Goal: Task Accomplishment & Management: Use online tool/utility

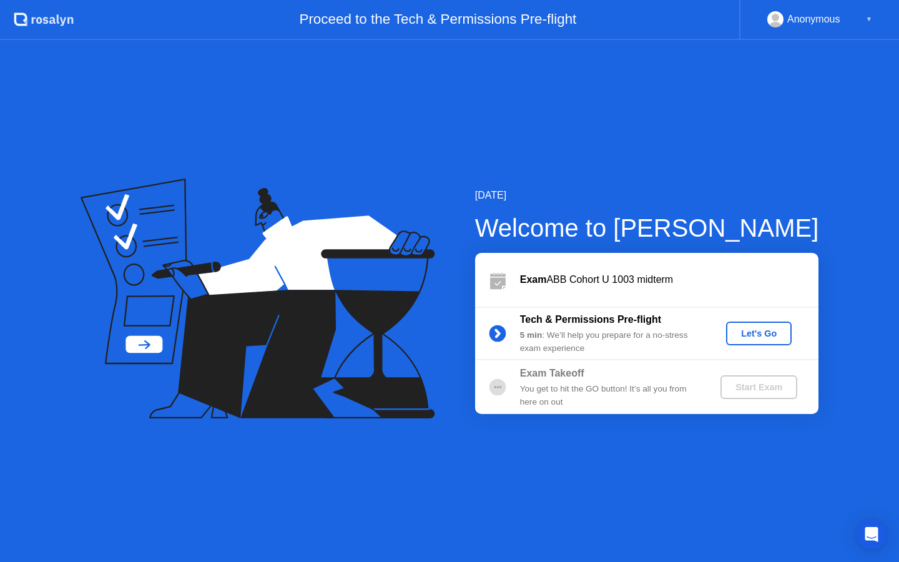
click at [745, 333] on div "Let's Go" at bounding box center [759, 333] width 56 height 10
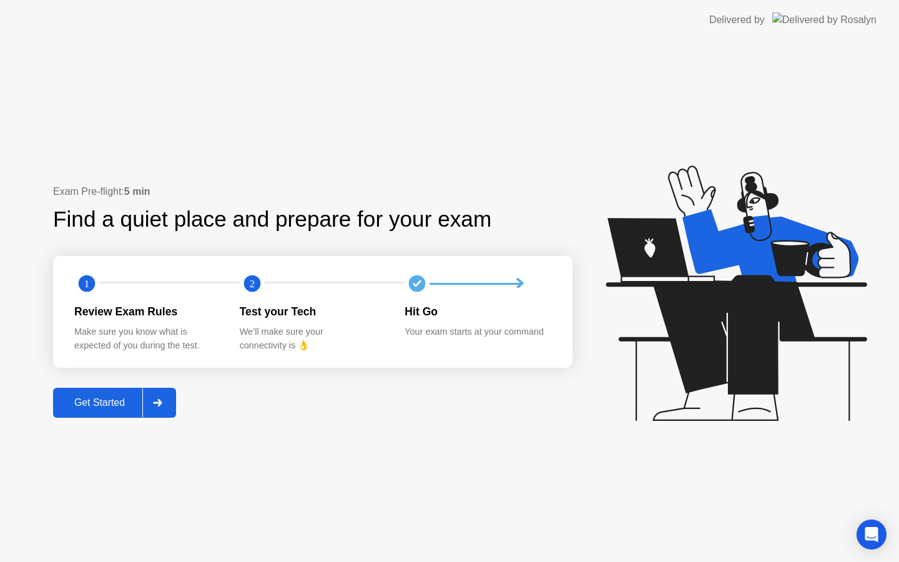
click at [130, 402] on div "Get Started" at bounding box center [100, 402] width 86 height 11
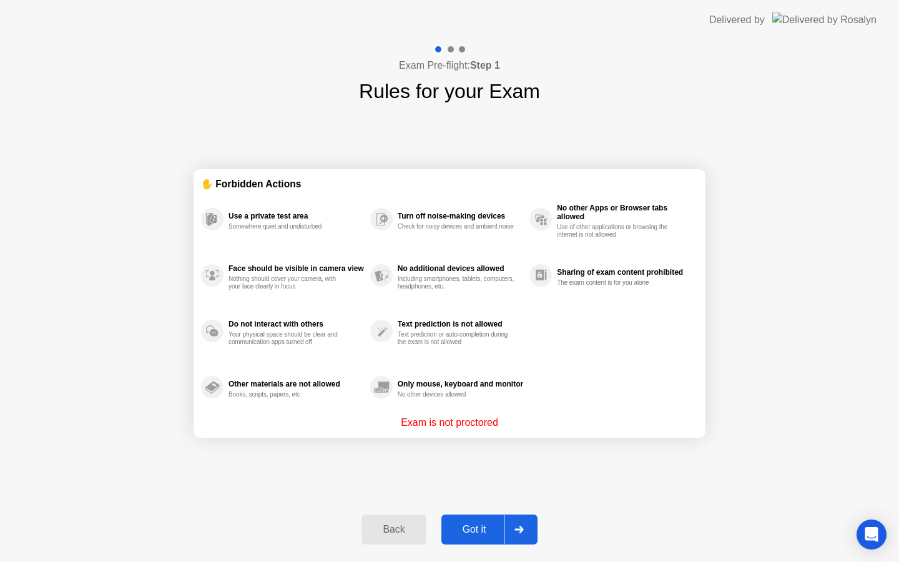
click at [483, 537] on button "Got it" at bounding box center [489, 529] width 96 height 30
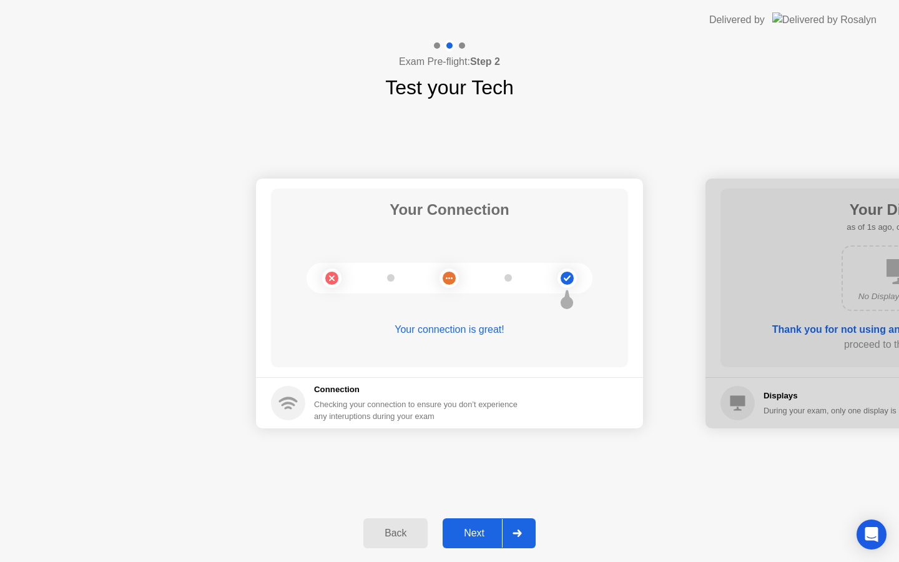
click at [482, 535] on div "Next" at bounding box center [474, 533] width 56 height 11
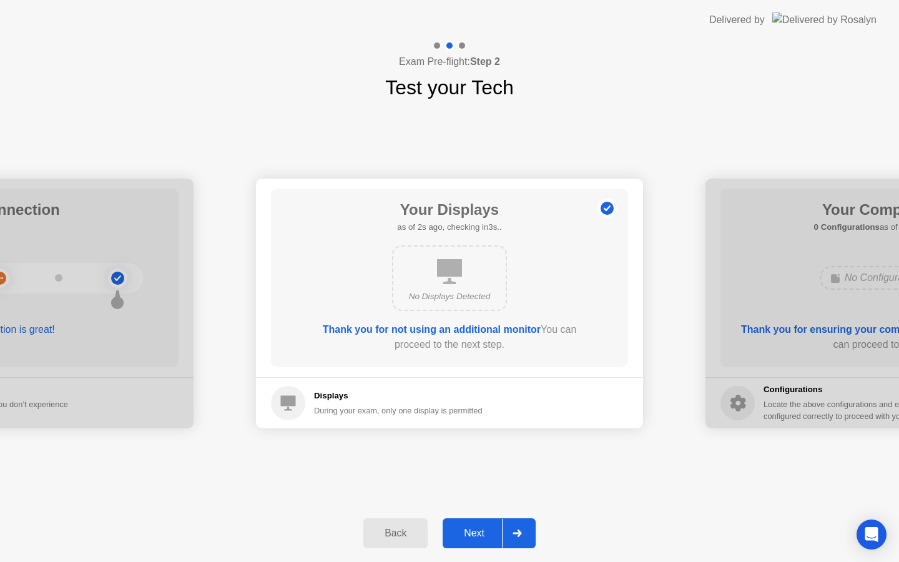
click at [484, 534] on div "Next" at bounding box center [474, 533] width 56 height 11
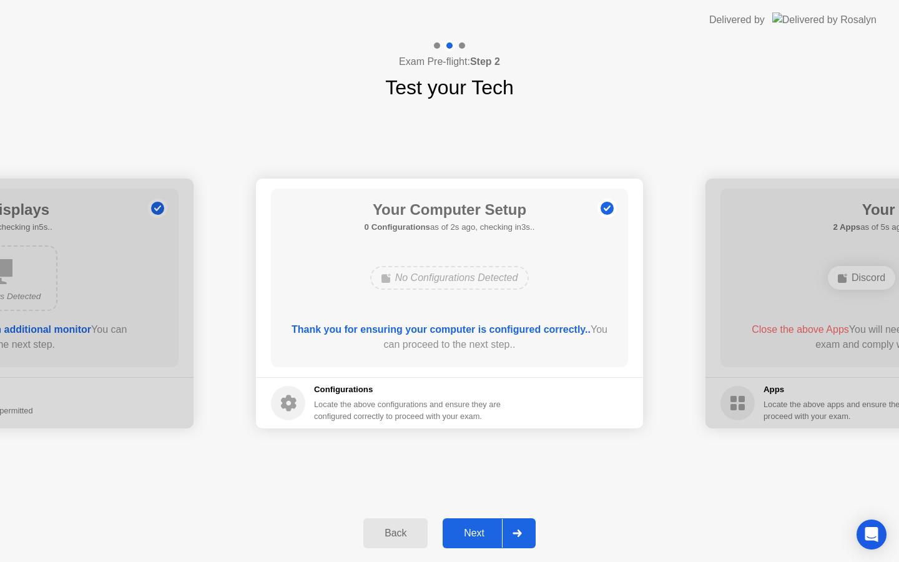
click at [484, 534] on div "Next" at bounding box center [474, 533] width 56 height 11
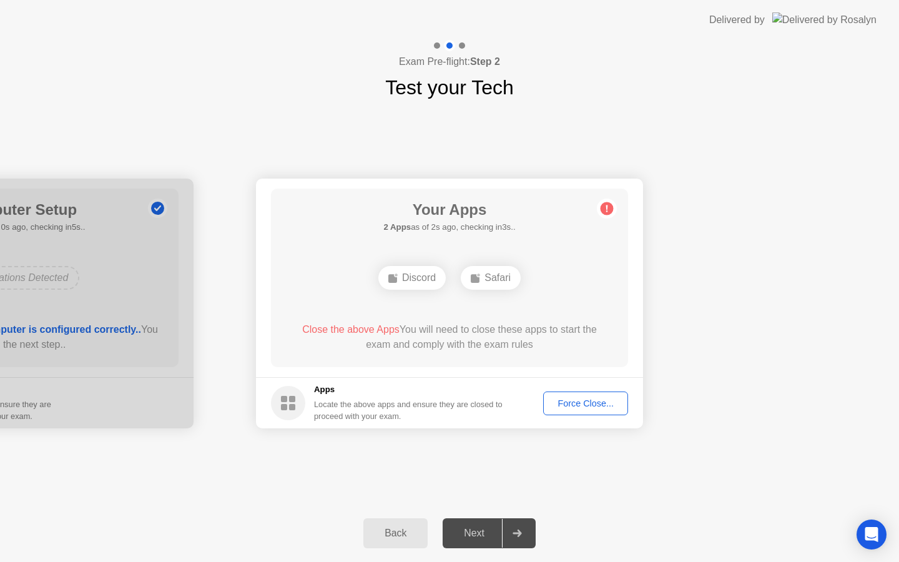
click at [479, 533] on div "Next" at bounding box center [474, 533] width 56 height 11
click at [575, 408] on div "Force Close..." at bounding box center [585, 403] width 76 height 10
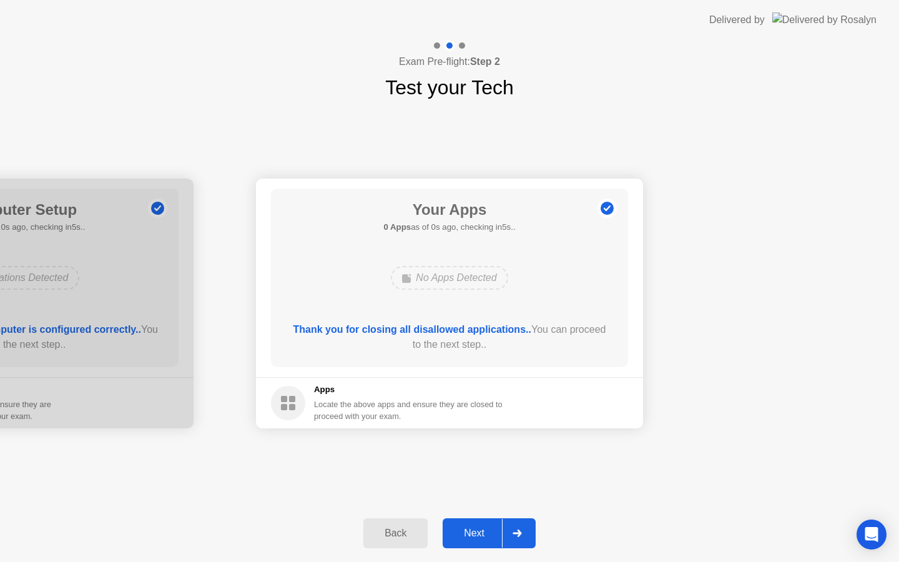
click at [468, 533] on div "Next" at bounding box center [474, 533] width 56 height 11
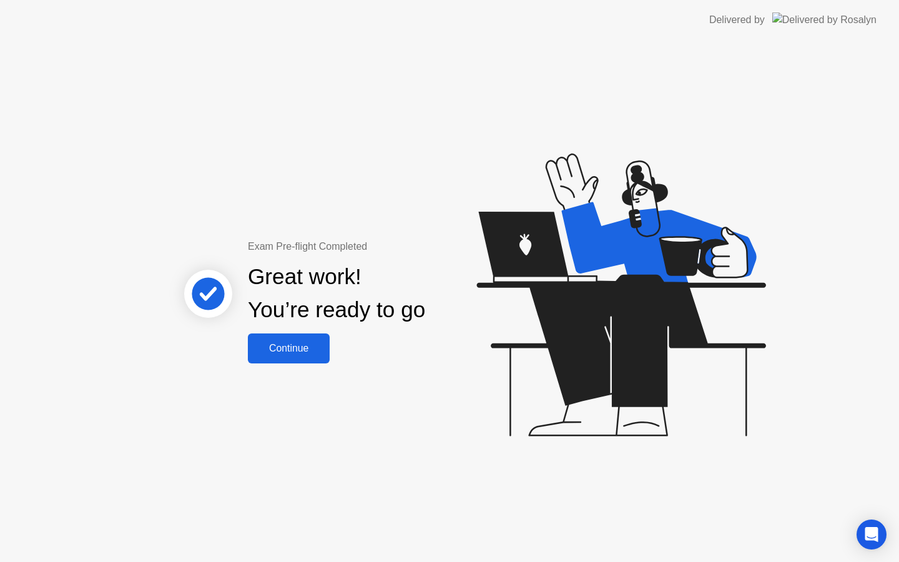
click at [293, 345] on div "Continue" at bounding box center [289, 348] width 74 height 11
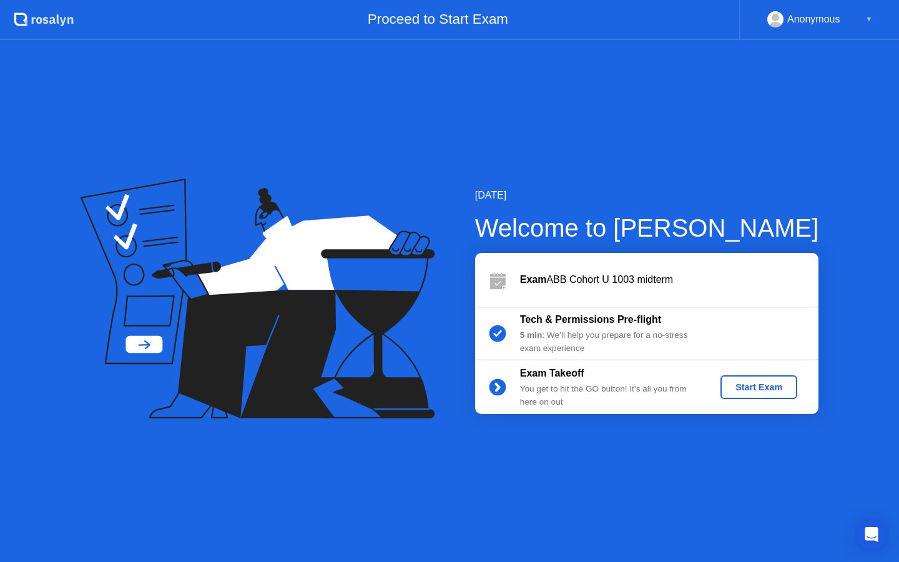
click at [757, 389] on div "Start Exam" at bounding box center [758, 387] width 67 height 10
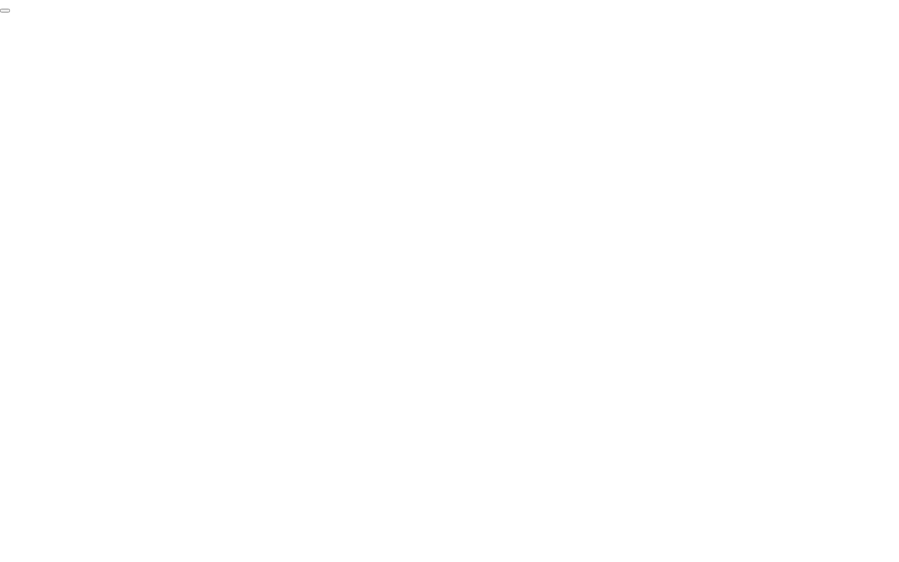
click div "End Proctoring Session"
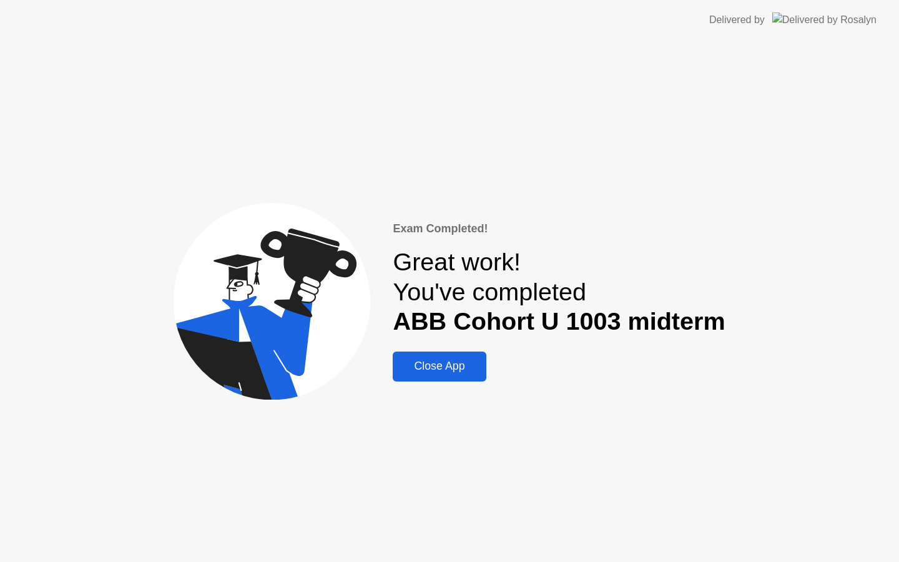
click at [434, 371] on div "Close App" at bounding box center [439, 366] width 86 height 13
